Goal: Task Accomplishment & Management: Manage account settings

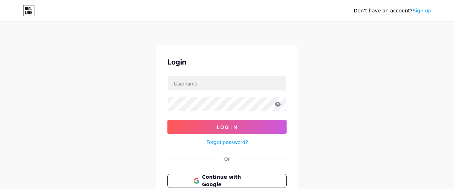
click at [253, 86] on input "text" at bounding box center [227, 83] width 119 height 14
click at [112, 98] on div "Don't have an account? Sign up Login Log In Forgot password? Or Continue with G…" at bounding box center [227, 131] width 454 height 262
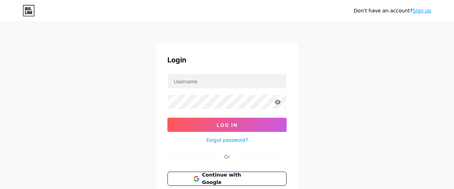
scroll to position [71, 0]
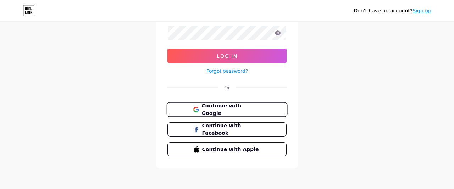
click at [239, 104] on button "Continue with Google" at bounding box center [226, 110] width 121 height 15
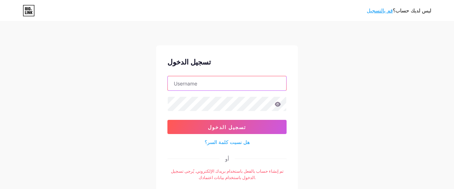
click at [197, 83] on input "text" at bounding box center [227, 83] width 119 height 14
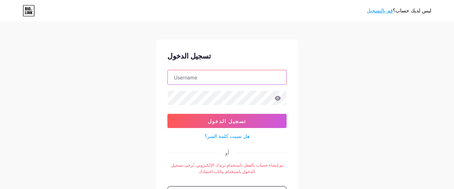
scroll to position [37, 0]
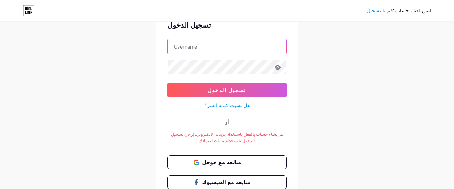
click at [208, 43] on input "text" at bounding box center [227, 46] width 119 height 14
type input "matrixsatai@gmail.com"
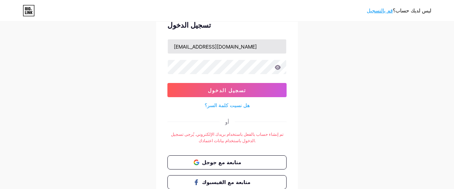
drag, startPoint x: 102, startPoint y: 71, endPoint x: 187, endPoint y: 48, distance: 88.2
click at [103, 71] on div "ليس لديك حساب؟ قم بالتسجيل تسجيل الدخول matrixsatai@gmail.com تسجيل الدخول هل ن…" at bounding box center [227, 103] width 454 height 280
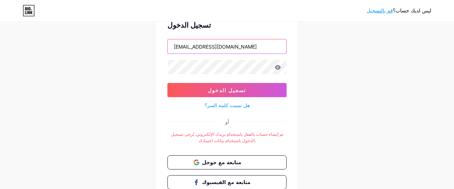
click at [190, 45] on input "matrixsatai@gmail.com" at bounding box center [227, 46] width 119 height 14
click at [190, 45] on input "text" at bounding box center [227, 46] width 119 height 14
type input "matrixgazas@gmail.com"
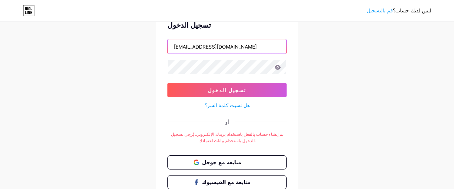
click at [210, 42] on input "matrixgazas@gmail.com" at bounding box center [227, 46] width 119 height 14
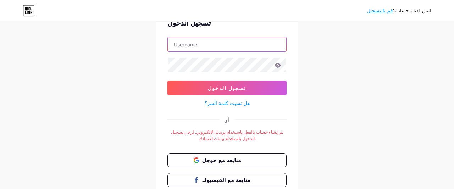
scroll to position [16, 0]
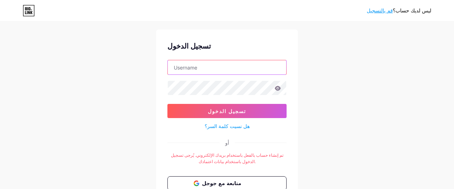
paste input "lifearterygaza@gmail.com"
type input "lifearterygaza@gmail.com"
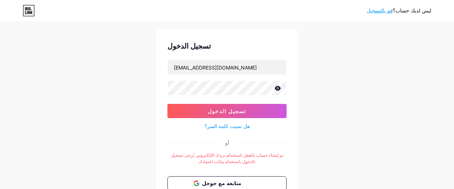
click at [279, 89] on icon at bounding box center [278, 88] width 6 height 5
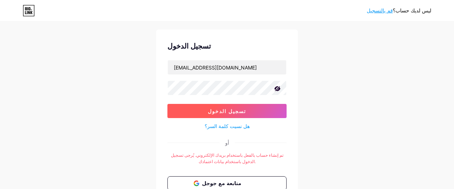
click at [237, 112] on span "تسجيل الدخول" at bounding box center [227, 111] width 38 height 6
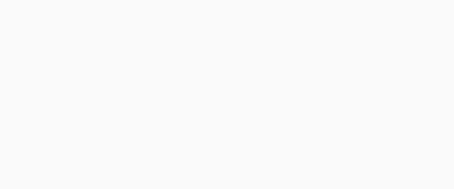
scroll to position [0, 0]
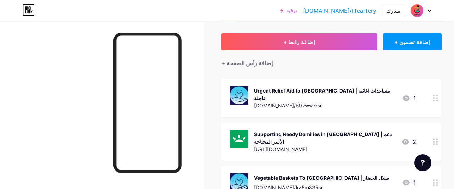
scroll to position [37, 0]
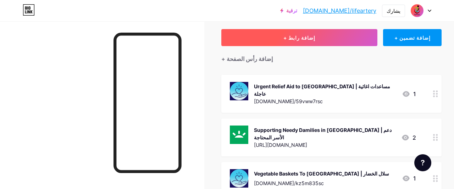
click at [316, 36] on button "+ إضافة رابط" at bounding box center [299, 37] width 156 height 17
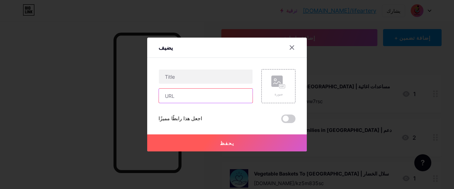
click at [198, 95] on input "text" at bounding box center [206, 96] width 94 height 14
paste input "http://spot.fund/bdp28bxsc"
type input "http://spot.fund/bdp28bxsc"
click at [273, 78] on rect at bounding box center [277, 81] width 11 height 11
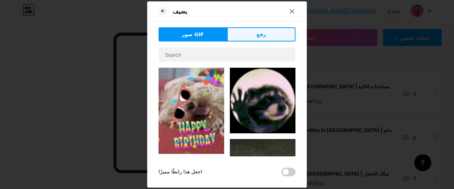
click at [250, 35] on button "رفع" at bounding box center [261, 34] width 68 height 14
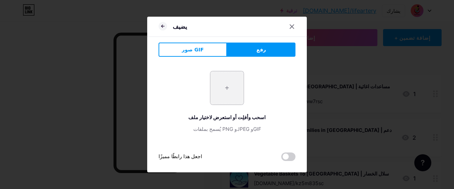
click at [223, 93] on input "file" at bounding box center [226, 87] width 33 height 33
type input "C:\fakepath\E0cU2B3FSlKHgBGowXVbqHgrobiHUq9u.png"
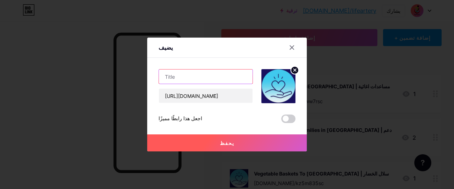
paste input "UrgentHumanitarianAppeal"
click at [181, 77] on input "UrgentHumanitarianAppeal" at bounding box center [206, 77] width 94 height 14
click at [213, 76] on input "Urgent HumanitarianAppeal" at bounding box center [206, 77] width 94 height 14
type input "Urgent Humanitarian Appeal"
click at [233, 142] on button "يحفظ" at bounding box center [227, 143] width 160 height 17
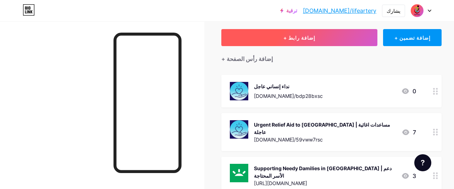
click at [302, 37] on span "+ إضافة رابط" at bounding box center [300, 38] width 32 height 6
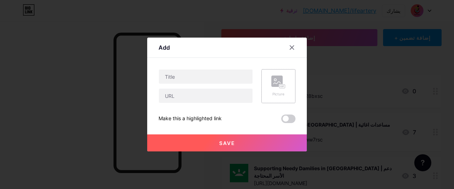
click at [285, 85] on rect at bounding box center [282, 86] width 6 height 4
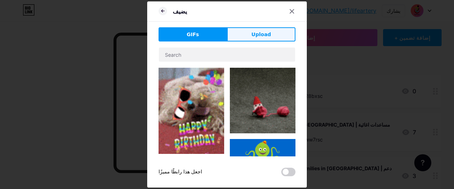
click at [262, 34] on span "Upload" at bounding box center [262, 34] width 20 height 7
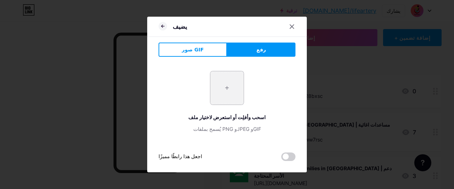
click at [235, 89] on input "file" at bounding box center [226, 87] width 33 height 33
type input "C:\fakepath\E0cU2B3FSlKHgBGowXVbqHgrobiHUq9u.png"
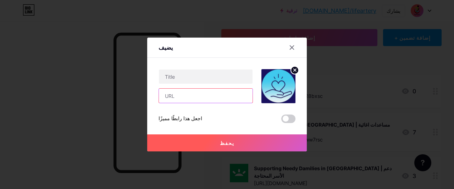
click at [186, 93] on input "text" at bounding box center [206, 96] width 94 height 14
paste input "http://spot.fund/wc23dgbsc"
type input "http://spot.fund/wc23dgbsc"
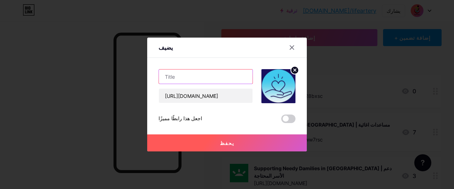
paste input "HelpAhmedRebuildLife"
click at [176, 77] on input "HelpAhmedRebuildLife" at bounding box center [206, 77] width 94 height 14
click at [194, 77] on input "Help AhmedRebuildLife" at bounding box center [206, 77] width 94 height 14
click at [213, 77] on input "Help Ahmed RebuildLife" at bounding box center [206, 77] width 94 height 14
type input "Help Ahmed Rebuild Life"
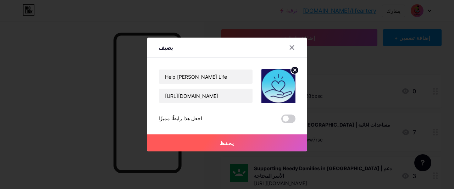
click at [224, 142] on span "يحفظ" at bounding box center [227, 143] width 15 height 6
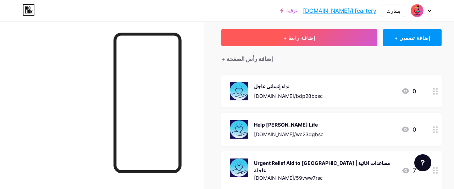
click at [311, 36] on span "+ إضافة رابط" at bounding box center [300, 38] width 32 height 6
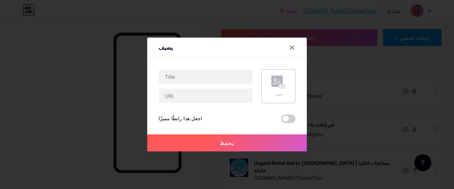
click at [272, 83] on rect at bounding box center [277, 81] width 11 height 11
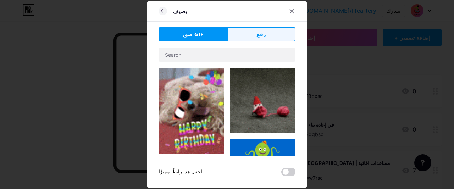
click at [254, 35] on button "رفع" at bounding box center [261, 34] width 68 height 14
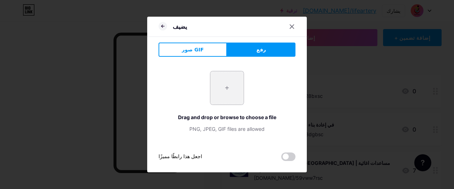
click at [237, 90] on input "file" at bounding box center [226, 87] width 33 height 33
type input "C:\fakepath\E0cU2B3FSlKHgBGowXVbqHgrobiHUq9u.png"
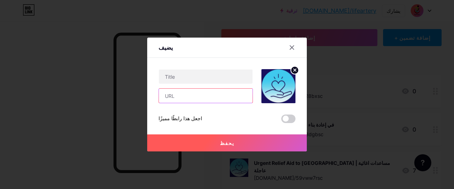
click at [197, 95] on input "text" at bounding box center [206, 96] width 94 height 14
paste input "http://spot.fund/w3g7d3hsc"
type input "http://spot.fund/w3g7d3hsc"
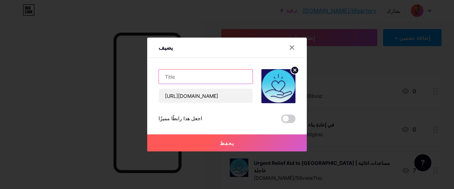
paste input "HelpJoudHealSaveHerChildhood"
click at [175, 76] on input "HelpJoudHealSaveHerChildhood" at bounding box center [206, 77] width 94 height 14
click at [188, 78] on input "Help JoudHealSaveHerChildhood" at bounding box center [206, 77] width 94 height 14
click at [202, 76] on input "Help Joud HealSaveHerChildhood" at bounding box center [206, 77] width 94 height 14
click at [201, 76] on input "Help Joud HealSaveHerChildhood" at bounding box center [206, 77] width 94 height 14
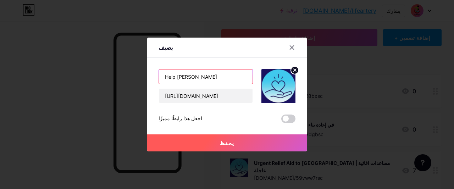
click at [215, 78] on input "Help Joud Heal SaveHerChildhood" at bounding box center [206, 77] width 94 height 14
click at [223, 76] on input "Help Joud Heal Save HerChildhood" at bounding box center [206, 77] width 94 height 14
drag, startPoint x: 217, startPoint y: 78, endPoint x: 311, endPoint y: 78, distance: 94.1
click at [253, 78] on input "Help Joud Heal Save Her Childhood" at bounding box center [206, 77] width 94 height 14
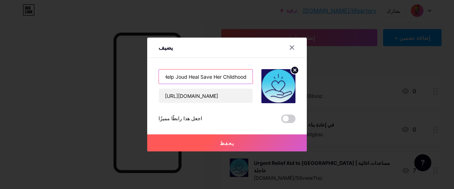
type input "Help Joud Heal Save Her Childhood"
click at [241, 143] on button "يحفظ" at bounding box center [227, 143] width 160 height 17
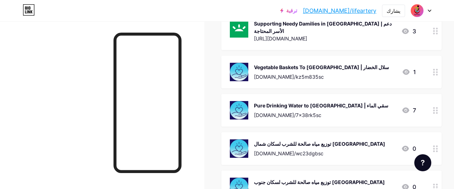
scroll to position [295, 0]
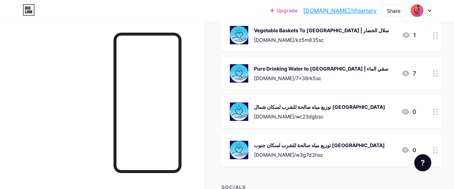
click at [198, 100] on div at bounding box center [102, 115] width 204 height 189
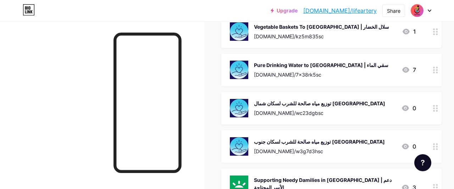
scroll to position [270, 0]
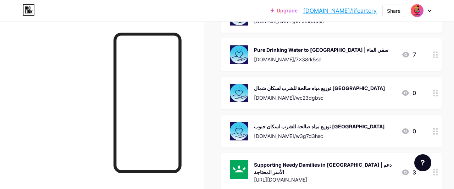
click at [348, 130] on div "توزيع مياه صالحة للشرب لسكان جنوب قطاع غزة spot.fund/w3g7d3hsc 0" at bounding box center [323, 131] width 186 height 18
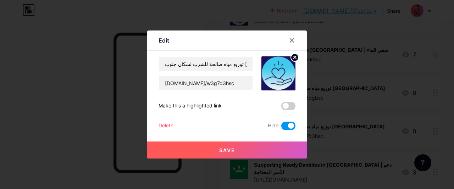
click at [164, 124] on div "Delete" at bounding box center [166, 126] width 15 height 9
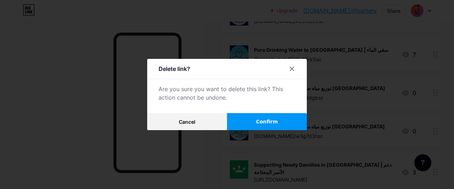
click at [259, 122] on span "Confirm" at bounding box center [267, 121] width 22 height 7
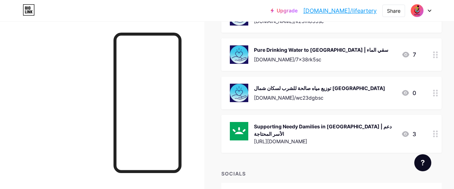
click at [322, 87] on div "توزيع مياه صالحة للشرب لسكان شمال قطاع غزة spot.fund/wc23dgbsc" at bounding box center [319, 93] width 131 height 18
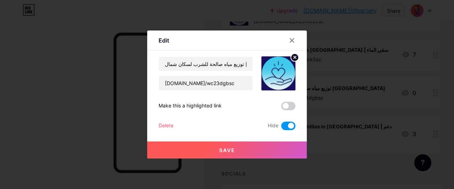
click at [166, 125] on div "Delete" at bounding box center [166, 126] width 15 height 9
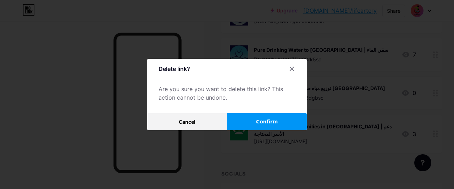
click at [254, 126] on button "Confirm" at bounding box center [267, 121] width 80 height 17
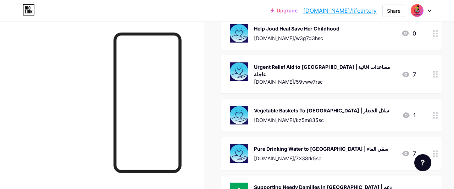
scroll to position [157, 0]
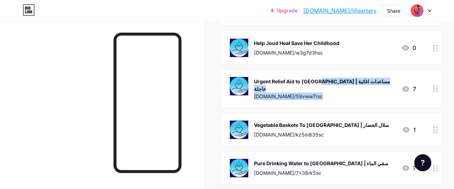
drag, startPoint x: 294, startPoint y: 161, endPoint x: 289, endPoint y: 74, distance: 87.8
click at [289, 74] on span "Urgent Humanitarian Appeal spot.fund/bdp28bxsc 0 Help Ahmed Rebuild Life spot.f…" at bounding box center [331, 91] width 220 height 273
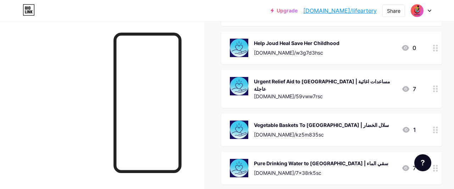
click at [216, 127] on div "Links Posts Design Subscribers Stats Settings + ADD LINK + ADD EMBED + Add head…" at bounding box center [236, 87] width 472 height 446
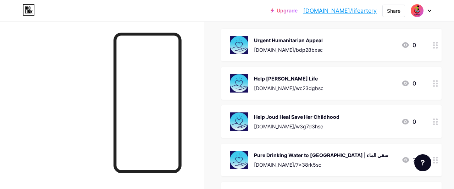
scroll to position [46, 0]
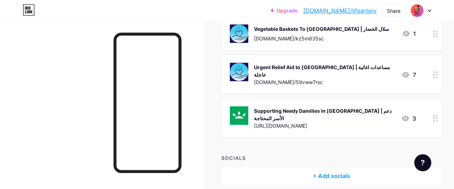
scroll to position [268, 0]
